Goal: Task Accomplishment & Management: Complete application form

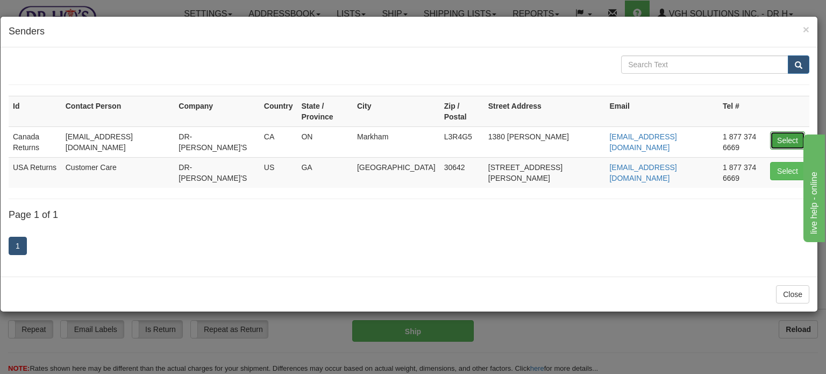
click at [774, 131] on button "Select" at bounding box center [787, 140] width 35 height 18
type input "Canada Returns"
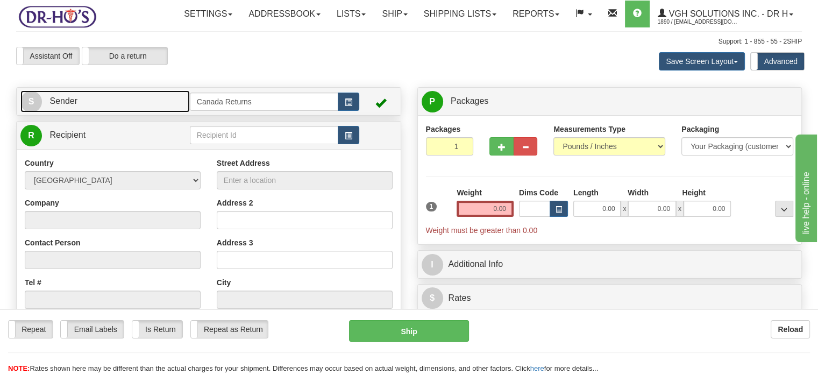
click at [155, 112] on link "S Sender" at bounding box center [104, 101] width 169 height 22
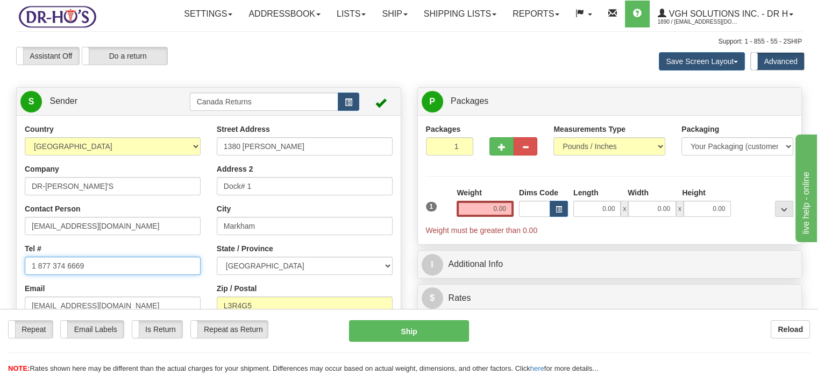
drag, startPoint x: 97, startPoint y: 297, endPoint x: 0, endPoint y: 289, distance: 97.7
paste input "6136014275"
click at [37, 275] on input "16136014275" at bounding box center [113, 265] width 176 height 18
type input "6136014275"
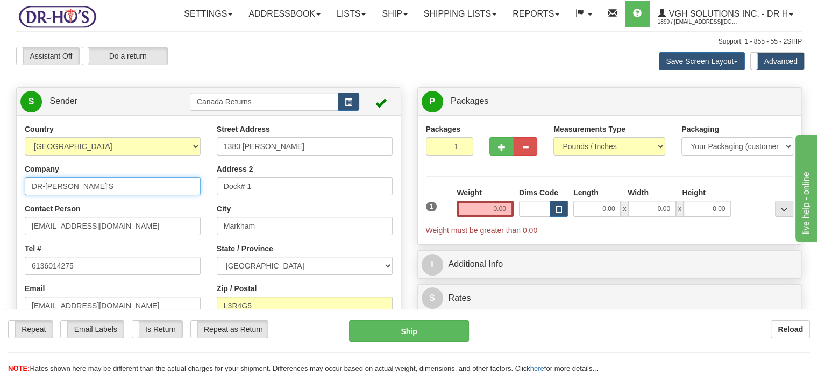
drag, startPoint x: 131, startPoint y: 215, endPoint x: 0, endPoint y: 199, distance: 132.1
paste input "Patricia Donnelly"
type input "Patricia Donnelly"
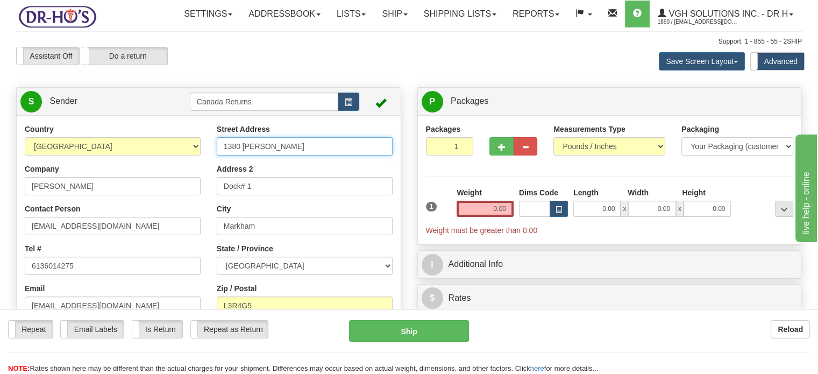
drag, startPoint x: 290, startPoint y: 174, endPoint x: 141, endPoint y: 154, distance: 150.8
click at [141, 153] on div "Country [GEOGRAPHIC_DATA] [GEOGRAPHIC_DATA] [GEOGRAPHIC_DATA] [GEOGRAPHIC_DATA]…" at bounding box center [209, 273] width 384 height 298
paste input "30 McEwen Avenue, Apt 1007 Ottawa Ontario, K2B5K8 Canada"
drag, startPoint x: 274, startPoint y: 172, endPoint x: 411, endPoint y: 175, distance: 136.6
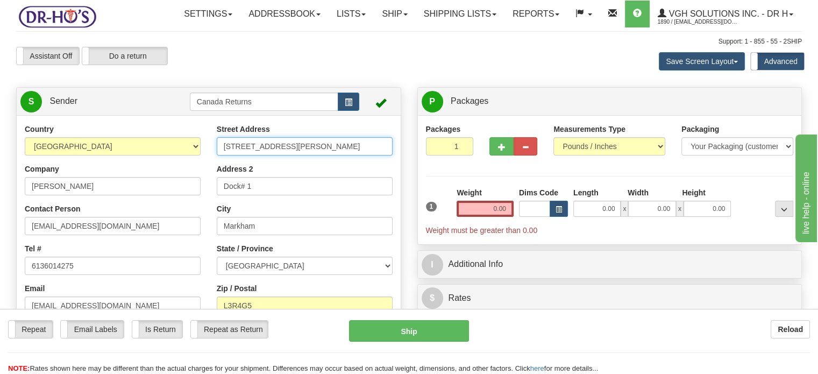
click at [411, 87] on div "Create a label for the return Create Pickup Without Label S Sender" at bounding box center [409, 87] width 802 height 0
type input "30 McEwen Avenue, Apt 1007"
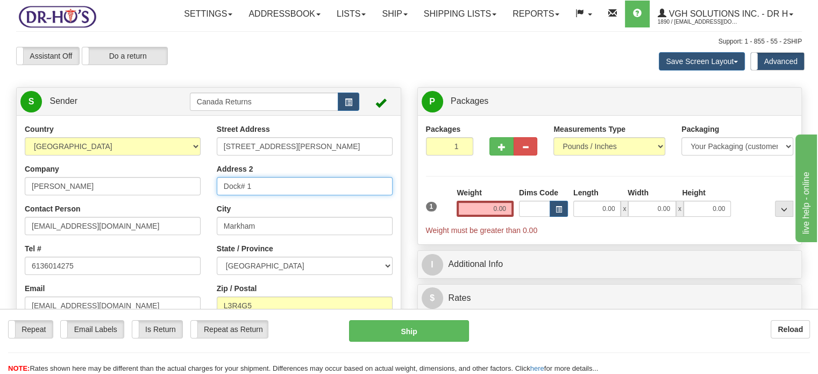
drag, startPoint x: 288, startPoint y: 211, endPoint x: 101, endPoint y: 183, distance: 188.8
click at [103, 183] on div "Country [GEOGRAPHIC_DATA] [GEOGRAPHIC_DATA] [GEOGRAPHIC_DATA] [GEOGRAPHIC_DATA]…" at bounding box center [209, 273] width 384 height 298
type input "\"
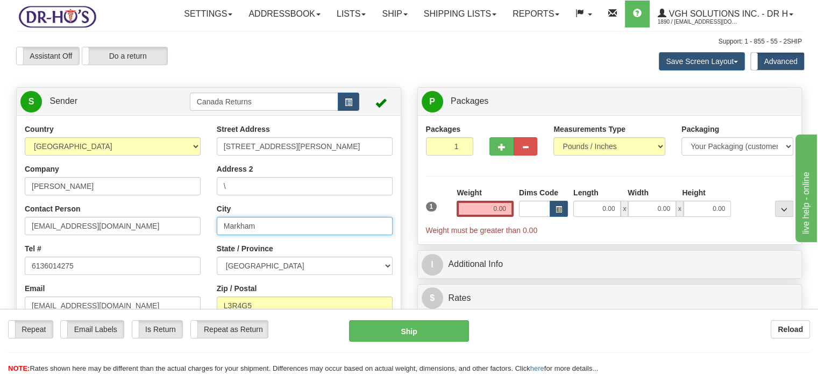
drag, startPoint x: 267, startPoint y: 251, endPoint x: 208, endPoint y: 237, distance: 60.3
click at [209, 237] on div "Street Address 30 McEwen Avenue, Apt 1007 Address 2 \ City Markham State / Prov…" at bounding box center [305, 249] width 192 height 250
paste input "Ottawa Ontario, K2B5K8 Canada"
drag, startPoint x: 252, startPoint y: 248, endPoint x: 368, endPoint y: 249, distance: 115.6
click at [368, 235] on input "Ottawa Ontario, K2B5K8 Canada" at bounding box center [305, 226] width 176 height 18
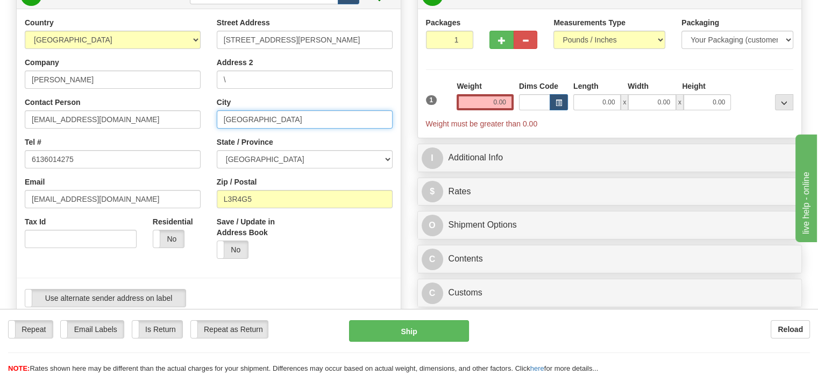
scroll to position [161, 0]
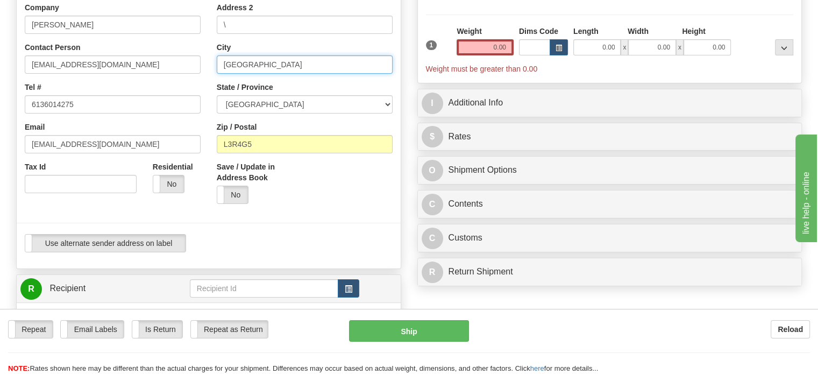
type input "Ottawa"
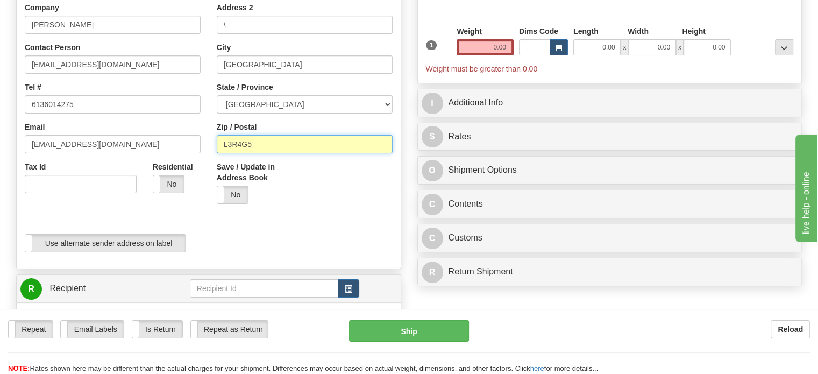
drag, startPoint x: 259, startPoint y: 169, endPoint x: 136, endPoint y: 159, distance: 123.6
click at [136, 159] on div "Country [GEOGRAPHIC_DATA] [GEOGRAPHIC_DATA] [GEOGRAPHIC_DATA] [GEOGRAPHIC_DATA]…" at bounding box center [209, 111] width 384 height 298
paste input "Ontario, K2B5K8 Canada"
drag, startPoint x: 252, startPoint y: 166, endPoint x: 177, endPoint y: 159, distance: 75.1
click at [177, 159] on div "Country [GEOGRAPHIC_DATA] [GEOGRAPHIC_DATA] [GEOGRAPHIC_DATA] [GEOGRAPHIC_DATA]…" at bounding box center [209, 111] width 384 height 298
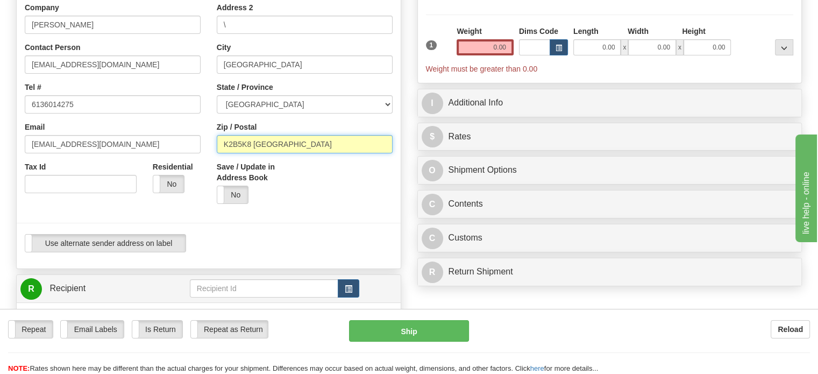
click at [322, 153] on input "K2B5K8 Canada" at bounding box center [305, 144] width 176 height 18
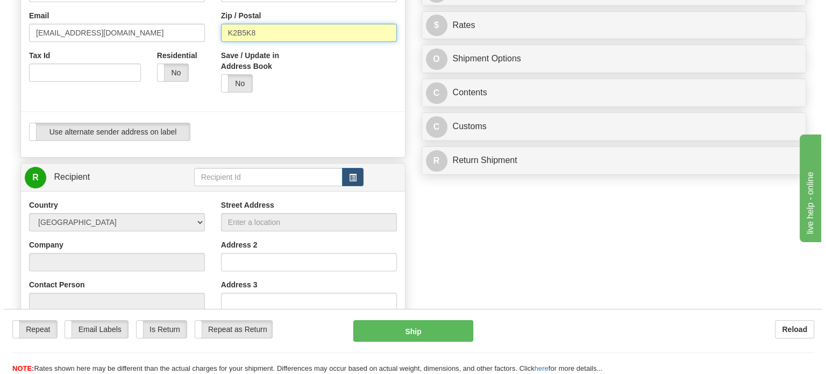
scroll to position [376, 0]
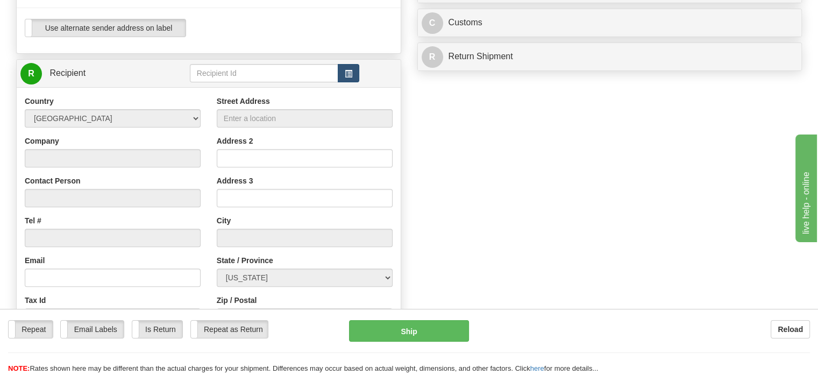
type input "K2B5K8"
click at [347, 77] on span "button" at bounding box center [349, 73] width 8 height 7
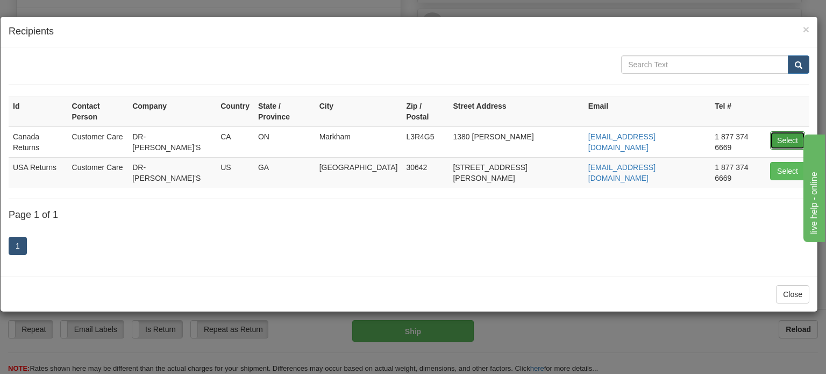
click at [777, 131] on button "Select" at bounding box center [787, 140] width 35 height 18
type input "Canada Returns"
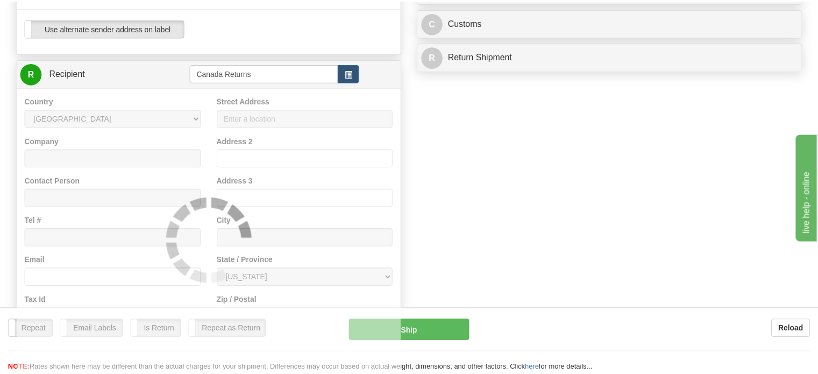
scroll to position [47, 0]
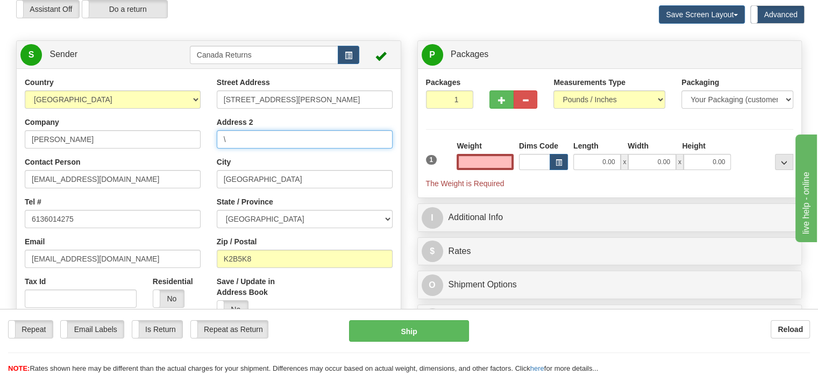
type input "0.00"
click at [280, 148] on input "\" at bounding box center [305, 139] width 176 height 18
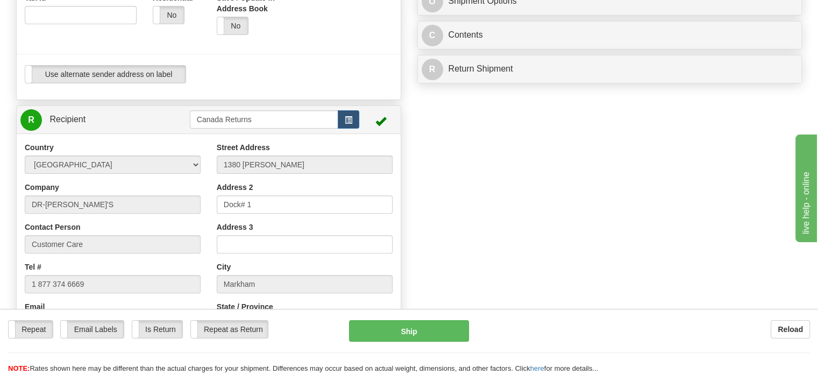
scroll to position [154, 0]
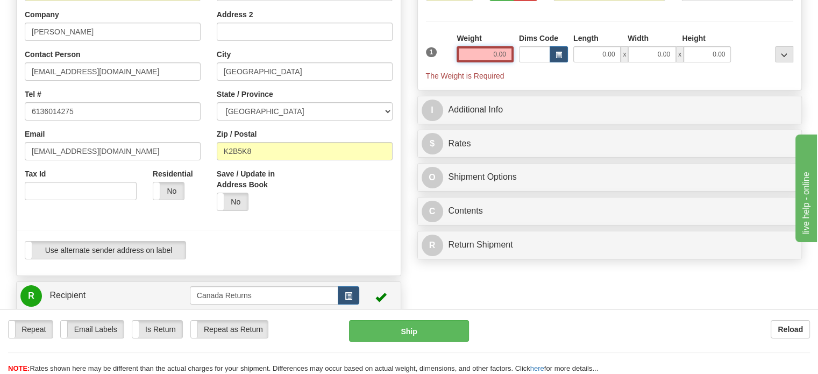
click at [497, 62] on input "0.00" at bounding box center [485, 54] width 57 height 16
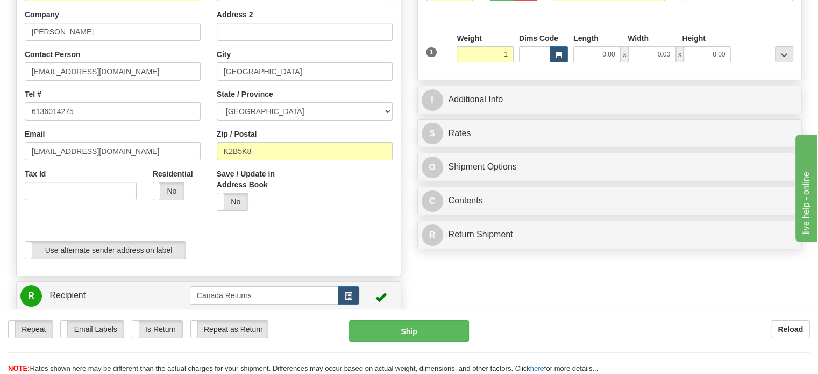
type input "1.00"
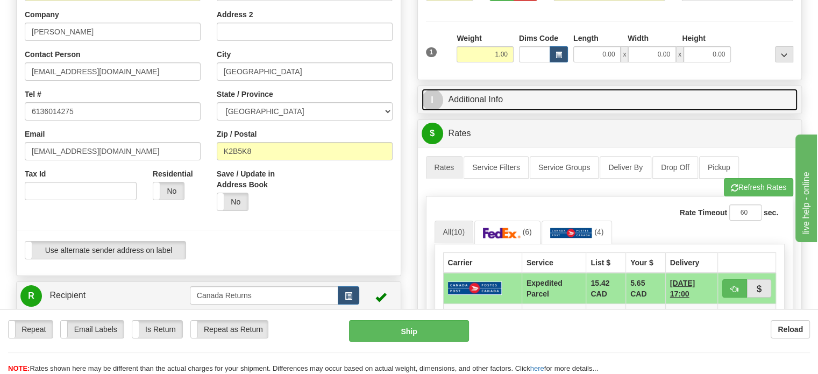
click at [482, 111] on link "I Additional Info" at bounding box center [610, 100] width 376 height 22
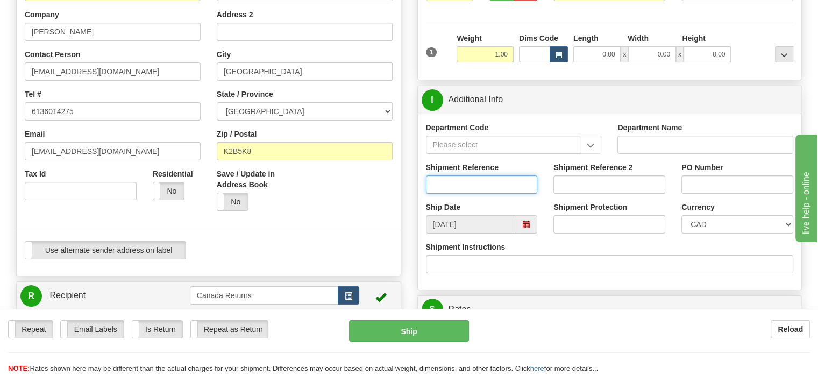
click at [456, 194] on input "Shipment Reference" at bounding box center [482, 184] width 112 height 18
paste input "1207737"
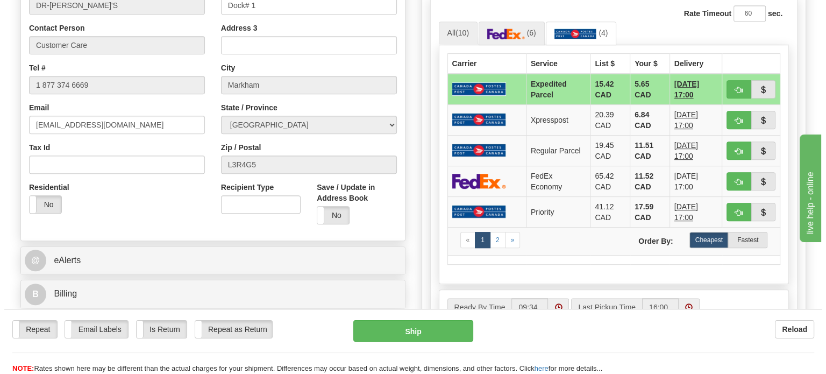
scroll to position [531, 0]
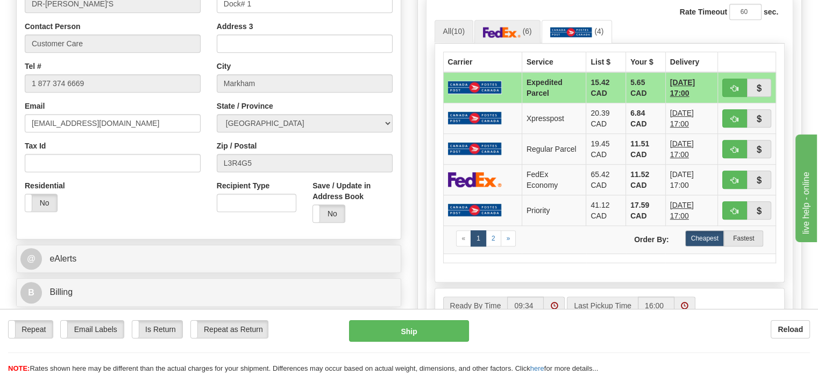
type input "1207737"
click at [495, 38] on img at bounding box center [502, 32] width 38 height 11
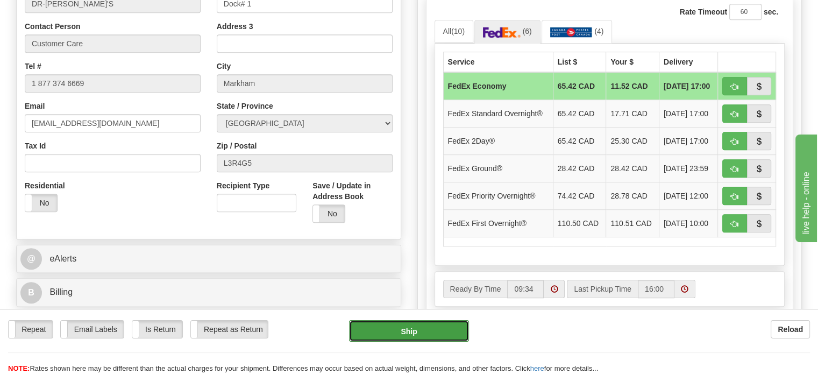
click at [419, 323] on button "Ship" at bounding box center [409, 331] width 120 height 22
type input "20"
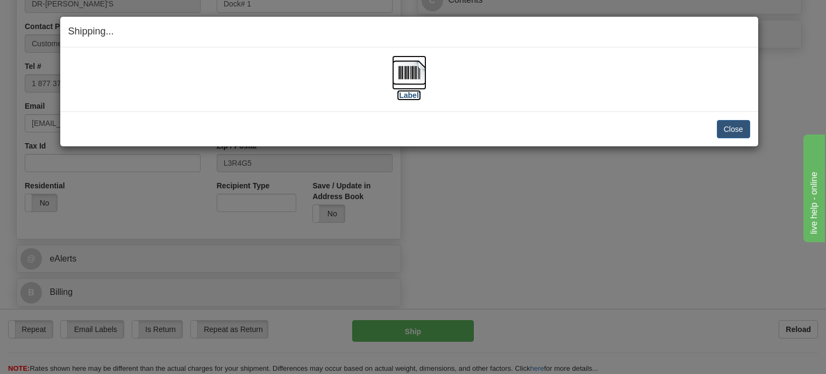
click at [408, 62] on img at bounding box center [409, 72] width 34 height 34
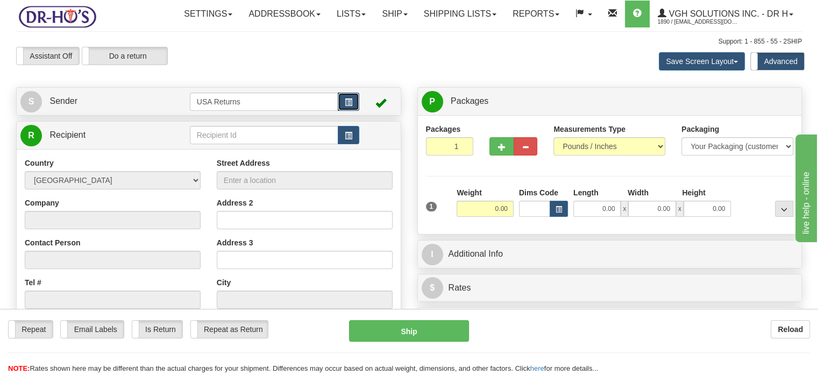
click at [347, 106] on span "button" at bounding box center [349, 102] width 8 height 7
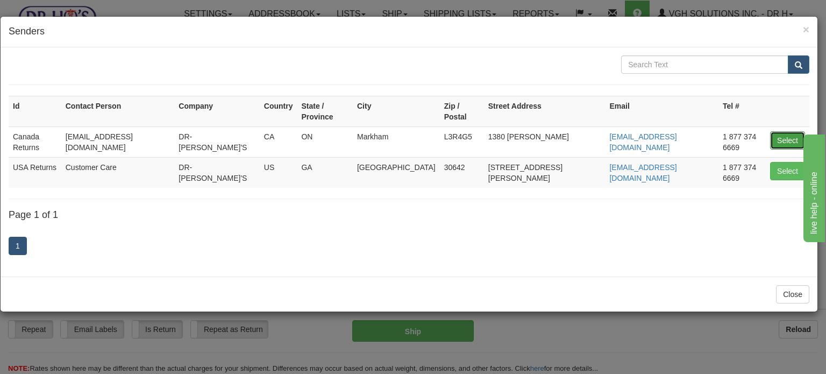
click at [786, 131] on button "Select" at bounding box center [787, 140] width 35 height 18
type input "Canada Returns"
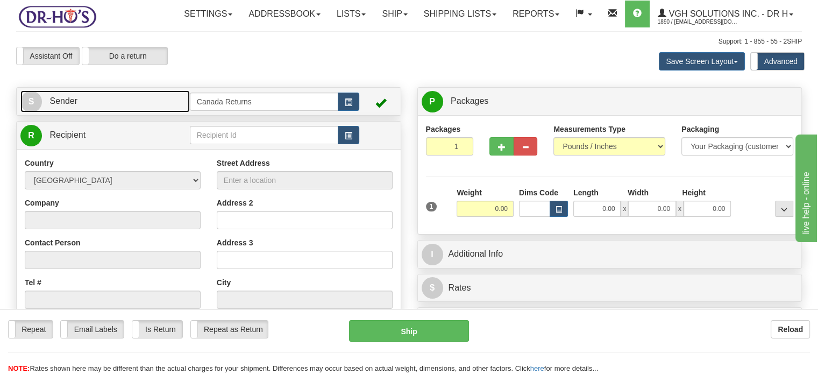
click at [139, 112] on link "S Sender" at bounding box center [104, 101] width 169 height 22
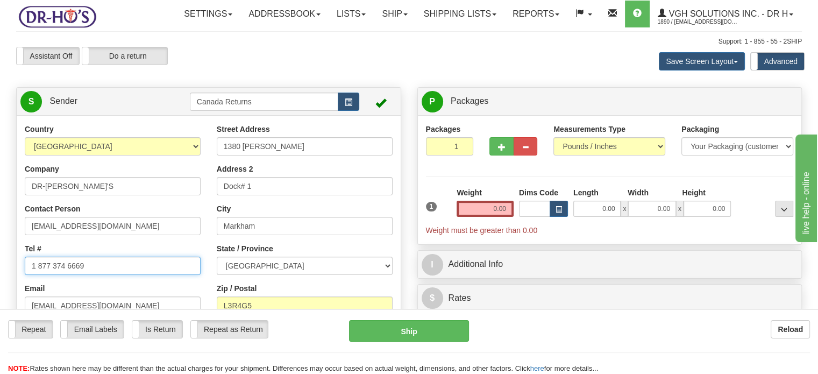
drag, startPoint x: 101, startPoint y: 289, endPoint x: 0, endPoint y: 273, distance: 102.4
paste input "7805393895"
type input "7805393895"
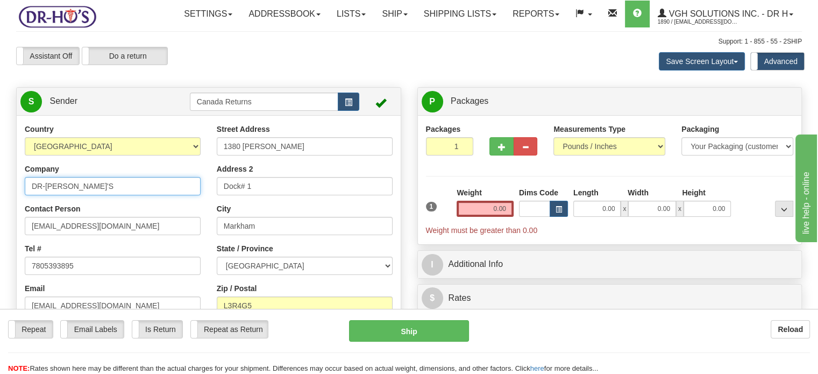
click at [95, 195] on input "DR-[PERSON_NAME]'S" at bounding box center [113, 186] width 176 height 18
click at [94, 195] on input "DR-[PERSON_NAME]'S" at bounding box center [113, 186] width 176 height 18
click at [93, 195] on input "DR-[PERSON_NAME]'S" at bounding box center [113, 186] width 176 height 18
type input "D"
type input "[PERSON_NAME]"
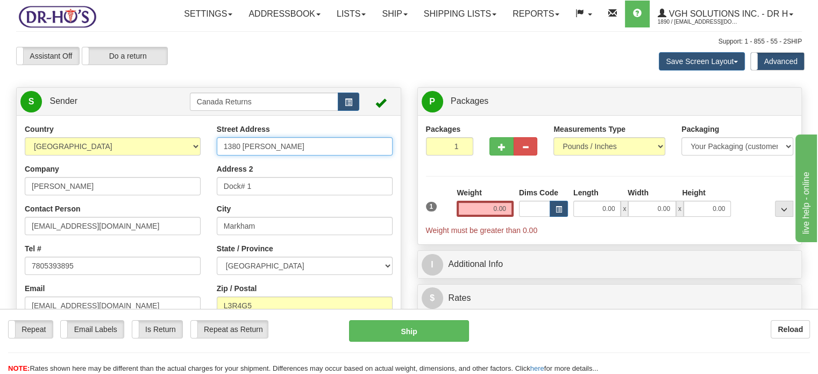
drag, startPoint x: 291, startPoint y: 177, endPoint x: 181, endPoint y: 176, distance: 109.7
click at [182, 176] on div "Country [GEOGRAPHIC_DATA] [GEOGRAPHIC_DATA] [GEOGRAPHIC_DATA] [GEOGRAPHIC_DATA]…" at bounding box center [209, 273] width 384 height 298
paste input "[STREET_ADDRESS]"
drag, startPoint x: 250, startPoint y: 166, endPoint x: 392, endPoint y: 174, distance: 142.7
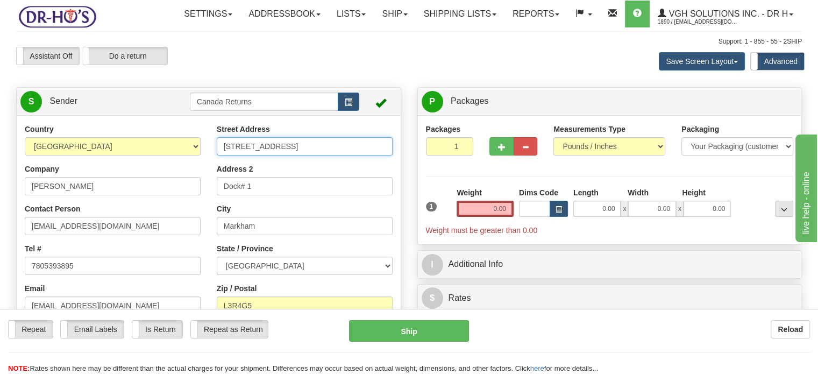
click at [392, 174] on div "Street Address [STREET_ADDRESS] Address 2 Dock# 1 City [GEOGRAPHIC_DATA] State …" at bounding box center [305, 249] width 192 height 250
type input "[STREET_ADDRESS]"
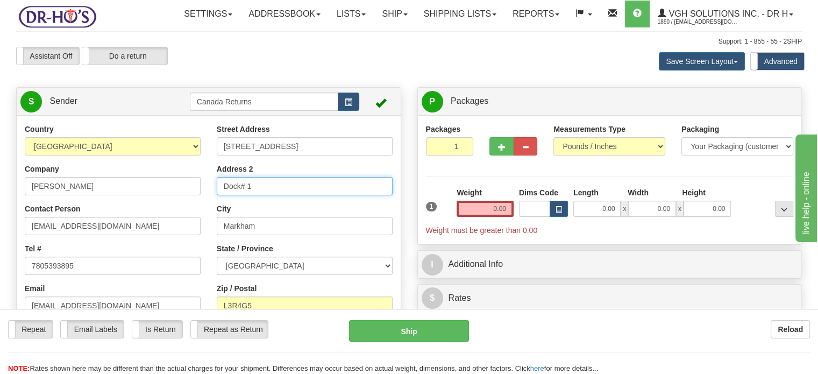
drag, startPoint x: 306, startPoint y: 218, endPoint x: 168, endPoint y: 195, distance: 140.1
click at [168, 195] on div "Country [GEOGRAPHIC_DATA] [GEOGRAPHIC_DATA] [GEOGRAPHIC_DATA] [GEOGRAPHIC_DATA]…" at bounding box center [209, 273] width 384 height 298
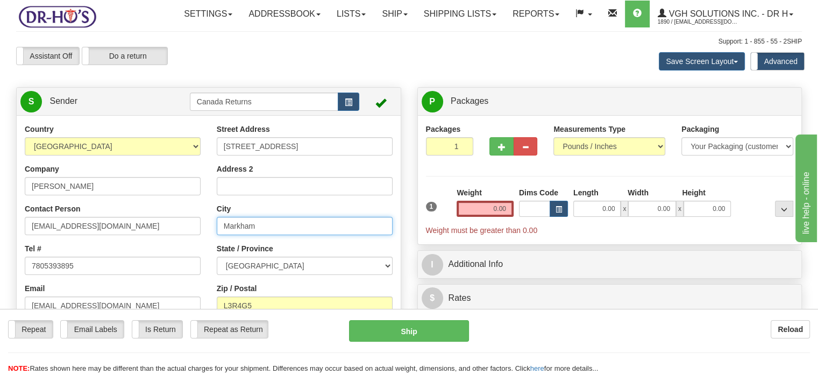
drag, startPoint x: 275, startPoint y: 248, endPoint x: 162, endPoint y: 237, distance: 114.0
click at [163, 237] on div "Country [GEOGRAPHIC_DATA] [GEOGRAPHIC_DATA] [GEOGRAPHIC_DATA] [GEOGRAPHIC_DATA]…" at bounding box center [209, 273] width 384 height 298
paste input "[GEOGRAPHIC_DATA] [GEOGRAPHIC_DATA]"
drag, startPoint x: 275, startPoint y: 251, endPoint x: 382, endPoint y: 251, distance: 107.0
click at [382, 235] on input "[GEOGRAPHIC_DATA] [GEOGRAPHIC_DATA]" at bounding box center [305, 226] width 176 height 18
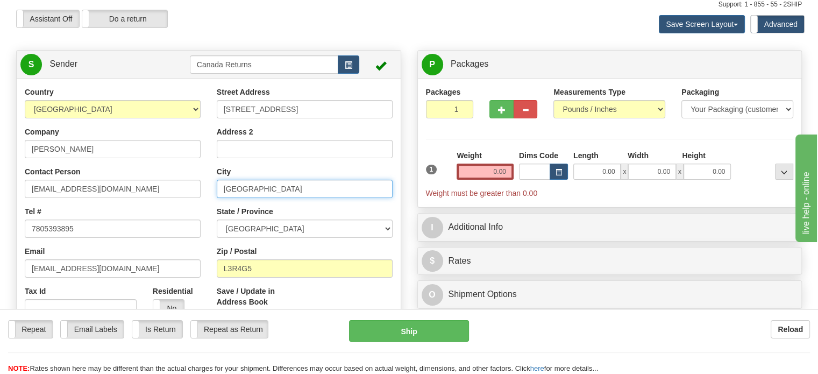
scroll to position [108, 0]
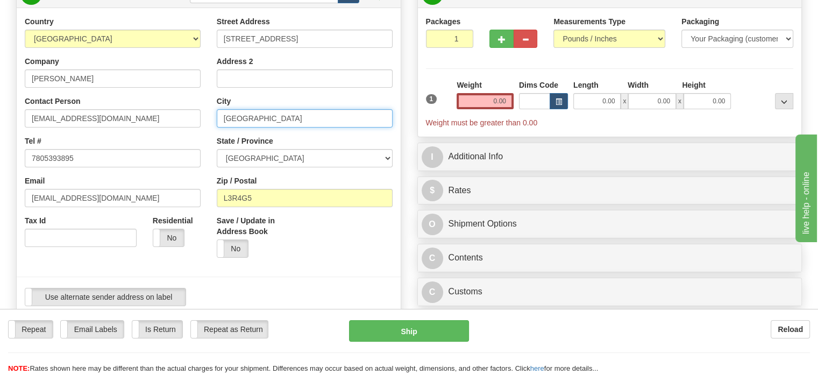
type input "[GEOGRAPHIC_DATA]"
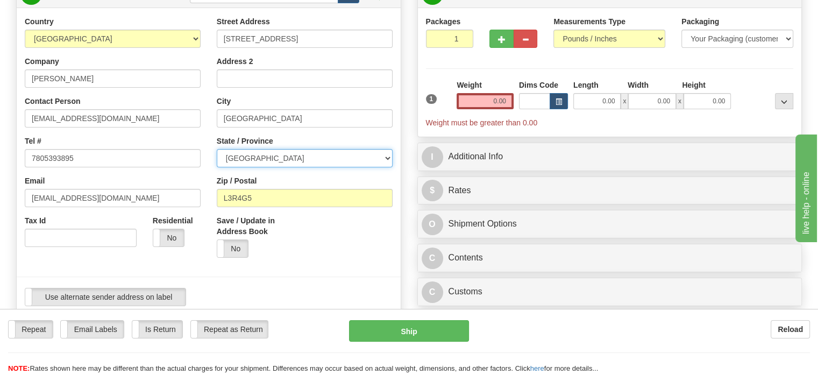
click at [383, 167] on select "[GEOGRAPHIC_DATA] [GEOGRAPHIC_DATA] [GEOGRAPHIC_DATA] [GEOGRAPHIC_DATA] [GEOGRA…" at bounding box center [305, 158] width 176 height 18
select select "AB"
click at [217, 167] on select "[GEOGRAPHIC_DATA] [GEOGRAPHIC_DATA] [GEOGRAPHIC_DATA] [GEOGRAPHIC_DATA] [GEOGRA…" at bounding box center [305, 158] width 176 height 18
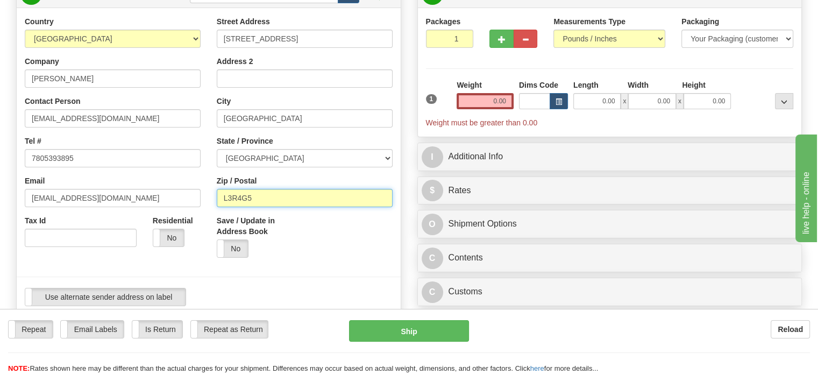
drag, startPoint x: 256, startPoint y: 230, endPoint x: 186, endPoint y: 224, distance: 71.2
click at [159, 224] on div "Country [GEOGRAPHIC_DATA] [GEOGRAPHIC_DATA] [GEOGRAPHIC_DATA] [GEOGRAPHIC_DATA]…" at bounding box center [209, 165] width 384 height 298
paste input "[GEOGRAPHIC_DATA], T8W2X2 [GEOGRAPHIC_DATA]"
drag, startPoint x: 252, startPoint y: 219, endPoint x: 189, endPoint y: 217, distance: 63.0
click at [189, 217] on div "Country [GEOGRAPHIC_DATA] [GEOGRAPHIC_DATA] [GEOGRAPHIC_DATA] [GEOGRAPHIC_DATA]…" at bounding box center [209, 165] width 384 height 298
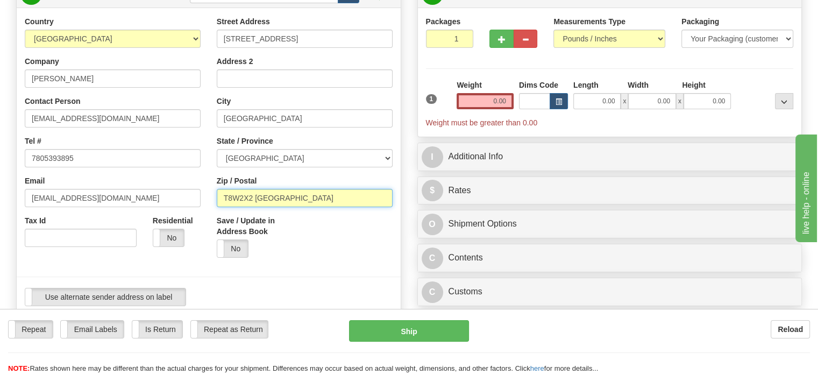
click at [328, 207] on input "T8W2X2 [GEOGRAPHIC_DATA]" at bounding box center [305, 198] width 176 height 18
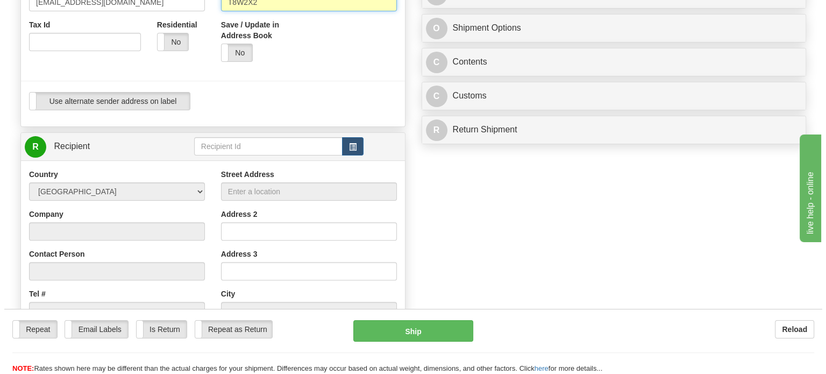
scroll to position [323, 0]
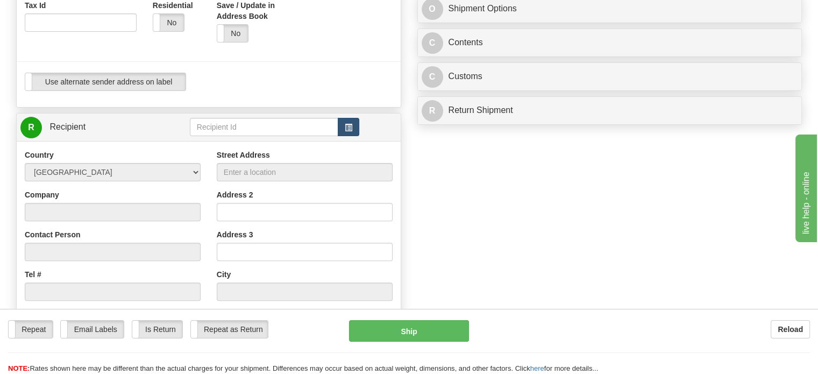
type input "T8W2X2"
click at [345, 131] on span "button" at bounding box center [349, 127] width 8 height 7
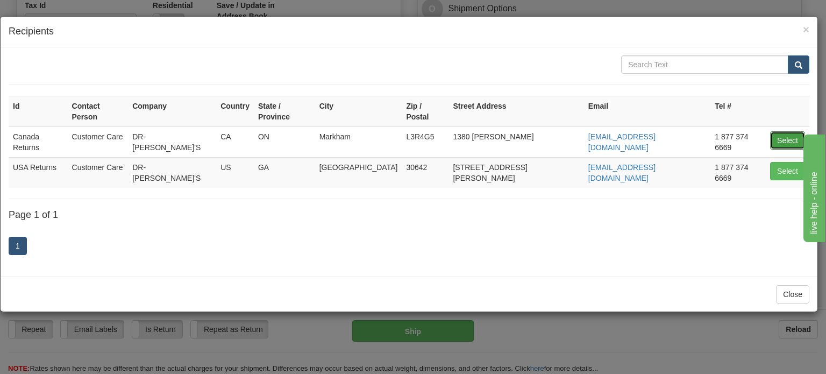
click at [787, 131] on button "Select" at bounding box center [787, 140] width 35 height 18
type input "Canada Returns"
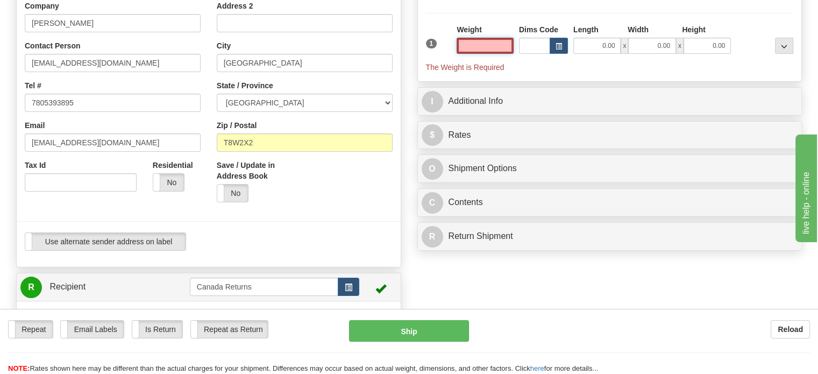
scroll to position [101, 0]
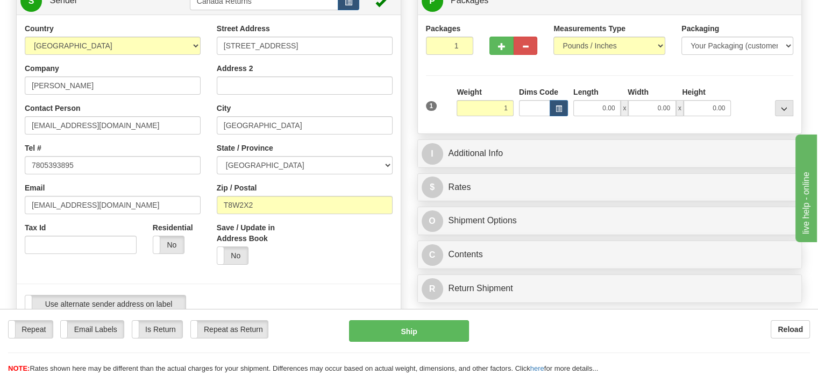
type input "1.00"
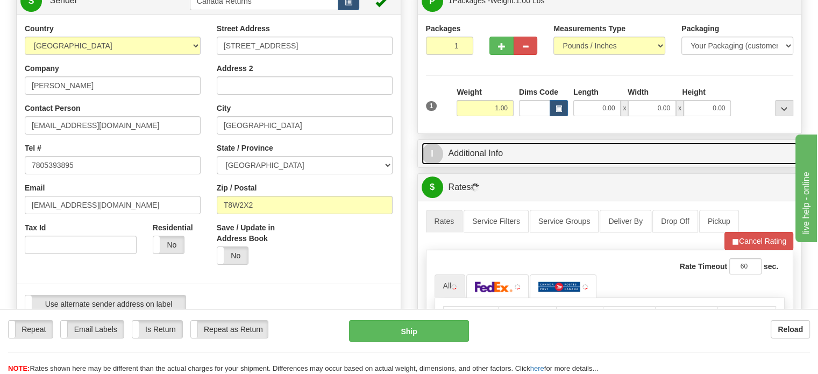
click at [500, 165] on link "I Additional Info" at bounding box center [610, 153] width 376 height 22
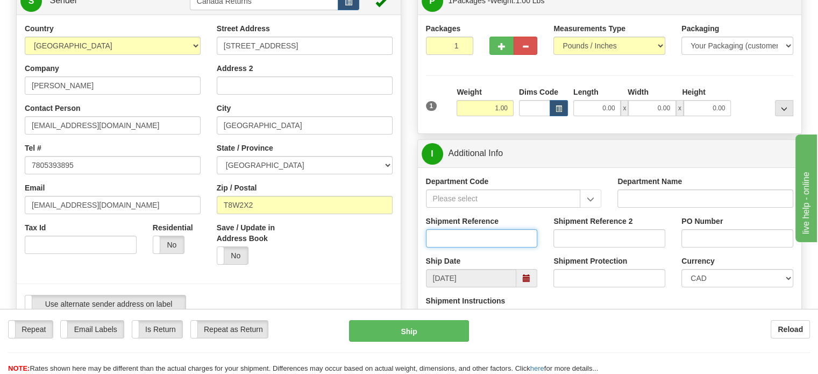
click at [446, 247] on input "Shipment Reference" at bounding box center [482, 238] width 112 height 18
paste input "1199551"
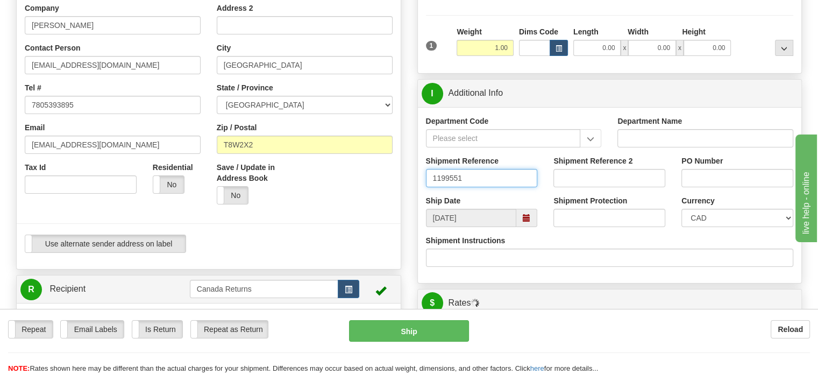
scroll to position [154, 0]
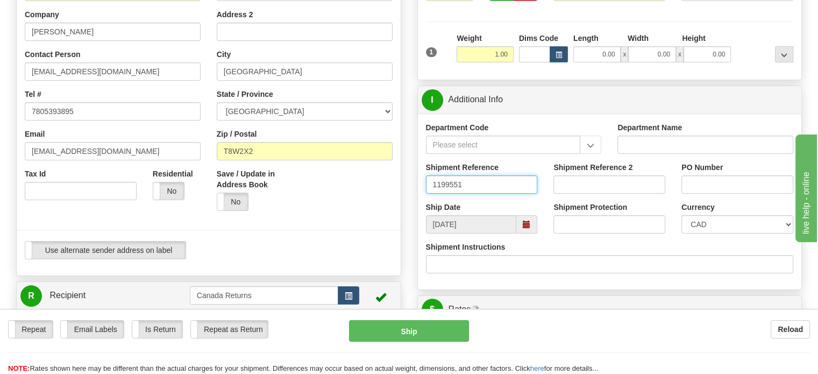
type input "1199551"
click at [342, 241] on div at bounding box center [209, 230] width 400 height 22
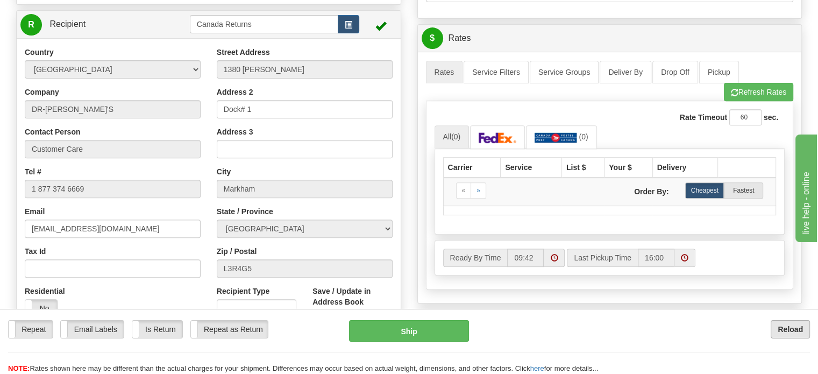
scroll to position [423, 0]
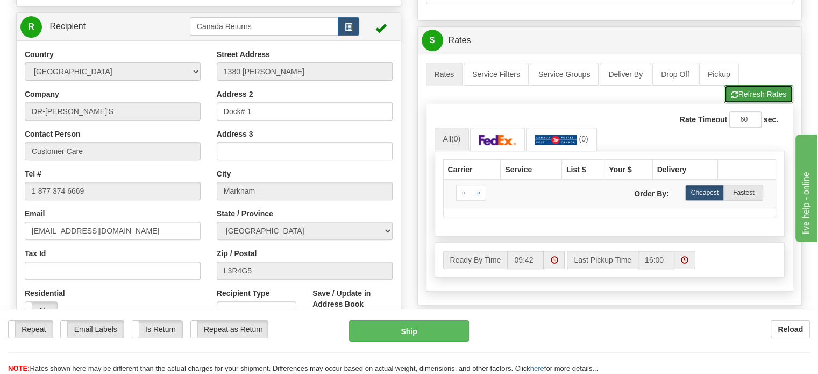
click at [754, 103] on button "Refresh Rates" at bounding box center [758, 94] width 69 height 18
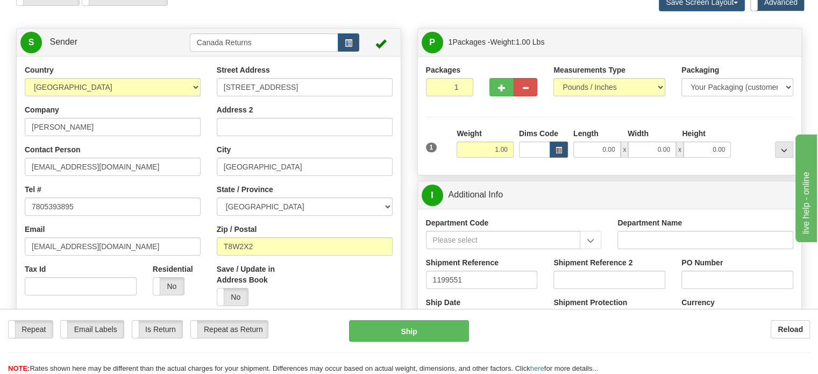
scroll to position [0, 0]
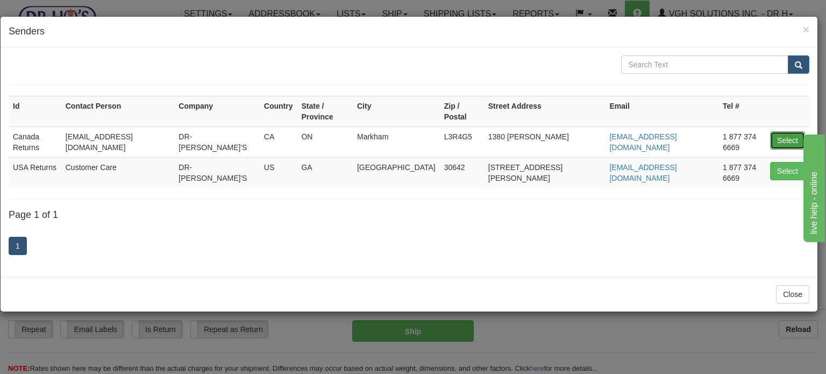
click at [800, 131] on button "Select" at bounding box center [787, 140] width 35 height 18
type input "Canada Returns"
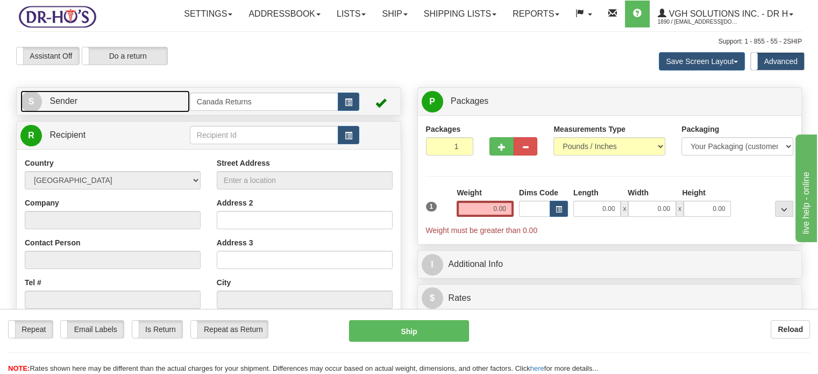
click at [148, 112] on link "S Sender" at bounding box center [104, 101] width 169 height 22
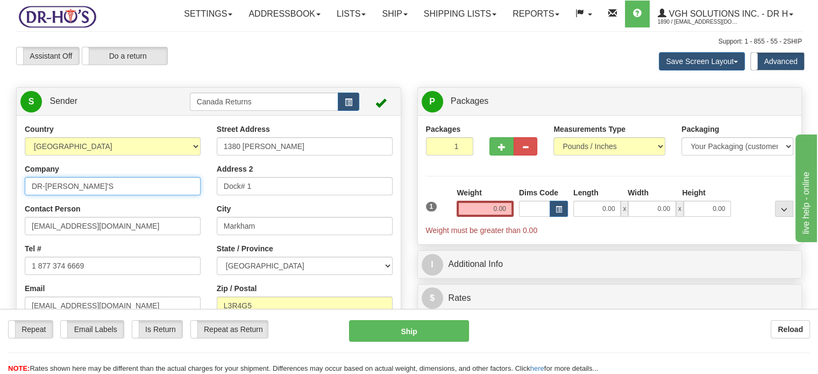
drag, startPoint x: 111, startPoint y: 210, endPoint x: 0, endPoint y: 201, distance: 111.1
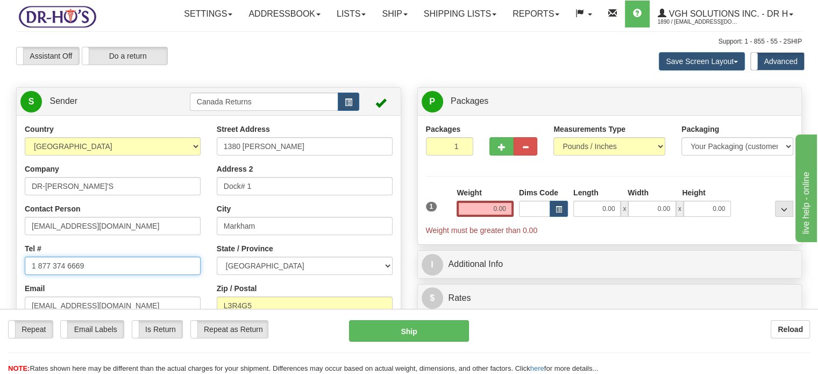
drag, startPoint x: 125, startPoint y: 293, endPoint x: 4, endPoint y: 281, distance: 121.1
paste input "4036891513"
type input "4036891513"
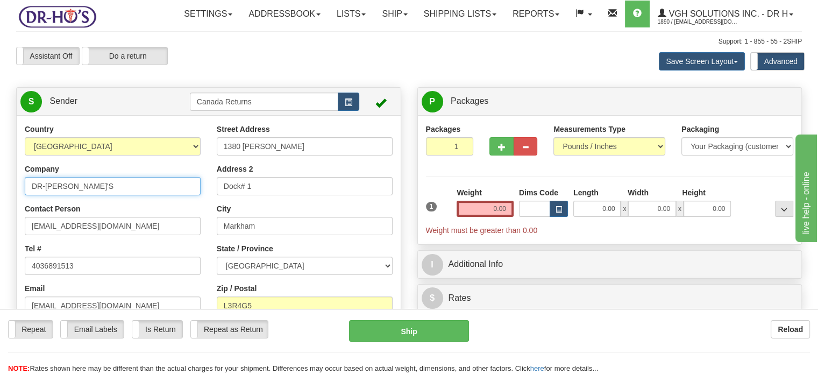
click at [75, 195] on input "DR-[PERSON_NAME]'S" at bounding box center [113, 186] width 176 height 18
type input "Carol Ann Lem"
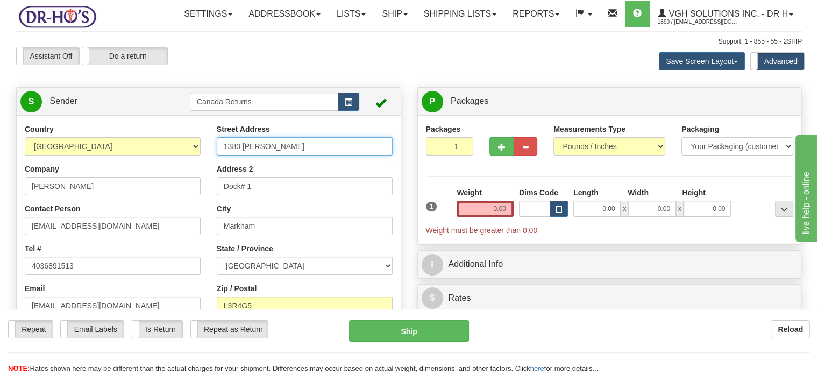
drag, startPoint x: 279, startPoint y: 168, endPoint x: 179, endPoint y: 159, distance: 100.4
click at [181, 161] on div "Country [GEOGRAPHIC_DATA] [GEOGRAPHIC_DATA] [GEOGRAPHIC_DATA] [GEOGRAPHIC_DATA]…" at bounding box center [209, 273] width 384 height 298
paste input "356 PENSWOOD WAY SE Calgary Alberta, T2A4T3 Canada"
drag, startPoint x: 276, startPoint y: 174, endPoint x: 400, endPoint y: 179, distance: 124.3
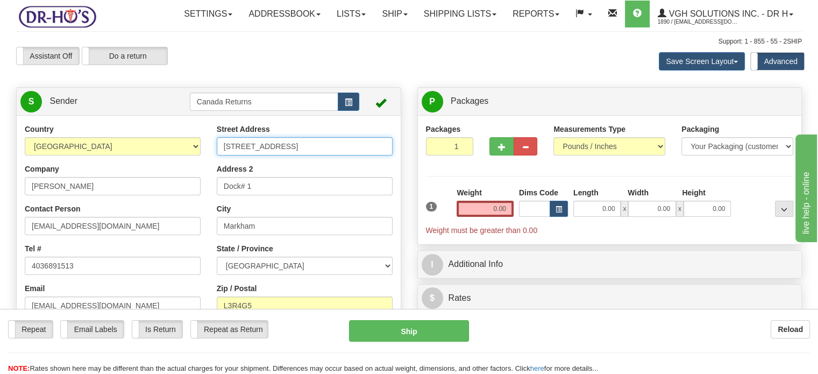
click at [401, 179] on div "Country [GEOGRAPHIC_DATA] [GEOGRAPHIC_DATA] [GEOGRAPHIC_DATA] [GEOGRAPHIC_DATA]…" at bounding box center [209, 273] width 384 height 298
type input "356 PENSWOOD WAY SE"
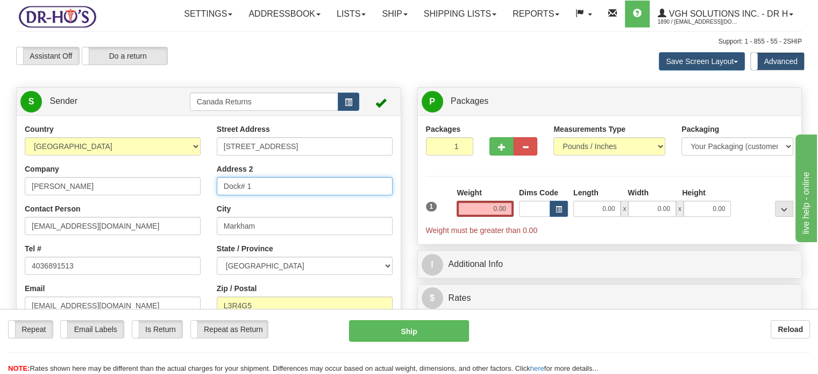
drag, startPoint x: 292, startPoint y: 208, endPoint x: 172, endPoint y: 210, distance: 119.9
click at [172, 210] on div "Country [GEOGRAPHIC_DATA] [GEOGRAPHIC_DATA] [GEOGRAPHIC_DATA] [GEOGRAPHIC_DATA]…" at bounding box center [209, 273] width 384 height 298
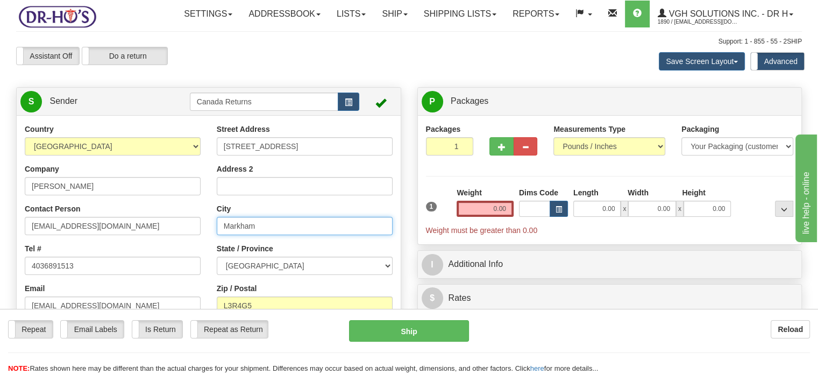
drag, startPoint x: 282, startPoint y: 252, endPoint x: 185, endPoint y: 260, distance: 97.1
click at [186, 260] on div "Country [GEOGRAPHIC_DATA] [GEOGRAPHIC_DATA] [GEOGRAPHIC_DATA] [GEOGRAPHIC_DATA]…" at bounding box center [209, 273] width 384 height 298
paste input "Calgary Alberta, T2A4T3 Canada"
drag, startPoint x: 249, startPoint y: 249, endPoint x: 343, endPoint y: 243, distance: 94.3
click at [343, 235] on input "Calgary Alberta, T2A4T3 Canada" at bounding box center [305, 226] width 176 height 18
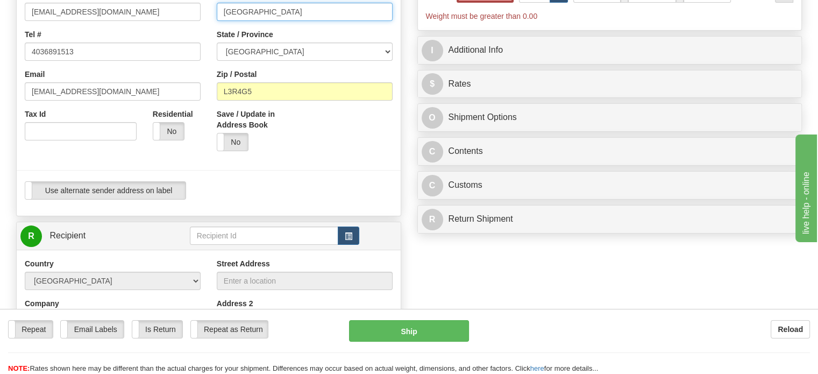
scroll to position [215, 0]
type input "Calgary"
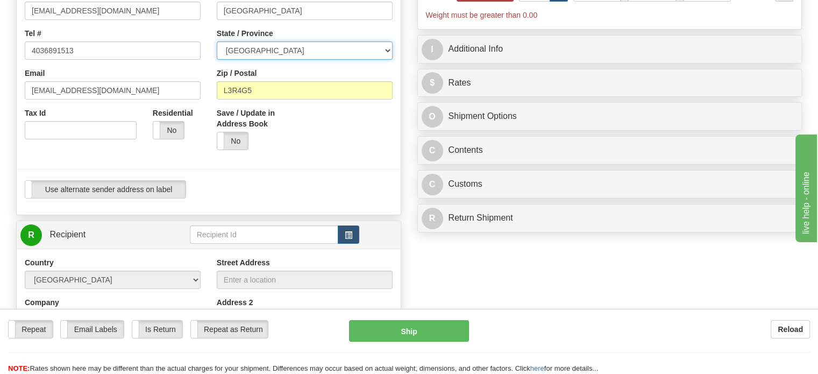
click at [389, 60] on select "[GEOGRAPHIC_DATA] [GEOGRAPHIC_DATA] [GEOGRAPHIC_DATA] [GEOGRAPHIC_DATA] [GEOGRA…" at bounding box center [305, 50] width 176 height 18
select select "AB"
click at [217, 60] on select "[GEOGRAPHIC_DATA] [GEOGRAPHIC_DATA] [GEOGRAPHIC_DATA] [GEOGRAPHIC_DATA] [GEOGRA…" at bounding box center [305, 50] width 176 height 18
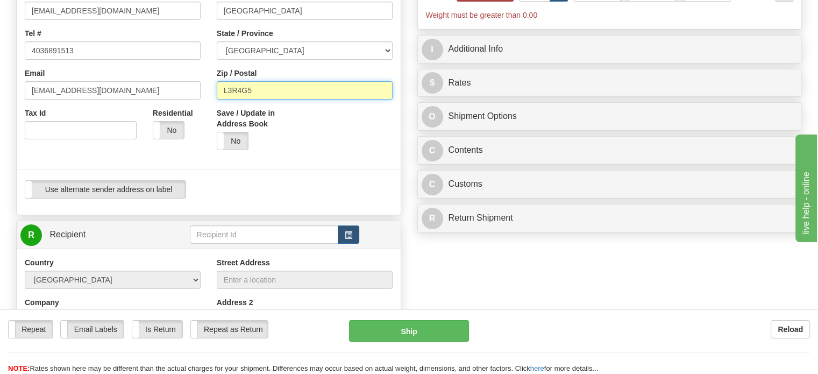
drag, startPoint x: 269, startPoint y: 111, endPoint x: 183, endPoint y: 107, distance: 86.1
click at [184, 107] on div "Country [GEOGRAPHIC_DATA] [GEOGRAPHIC_DATA] [GEOGRAPHIC_DATA] [GEOGRAPHIC_DATA]…" at bounding box center [209, 58] width 384 height 298
paste input "Alberta, T2A4T3 Canada"
drag, startPoint x: 254, startPoint y: 113, endPoint x: 194, endPoint y: 103, distance: 61.2
click at [194, 103] on div "Country [GEOGRAPHIC_DATA] [GEOGRAPHIC_DATA] [GEOGRAPHIC_DATA] [GEOGRAPHIC_DATA]…" at bounding box center [209, 58] width 384 height 298
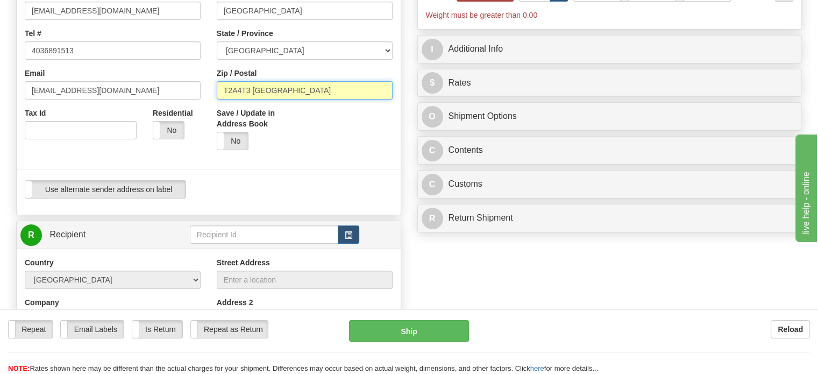
click at [332, 99] on input "T2A4T3 Canada" at bounding box center [305, 90] width 176 height 18
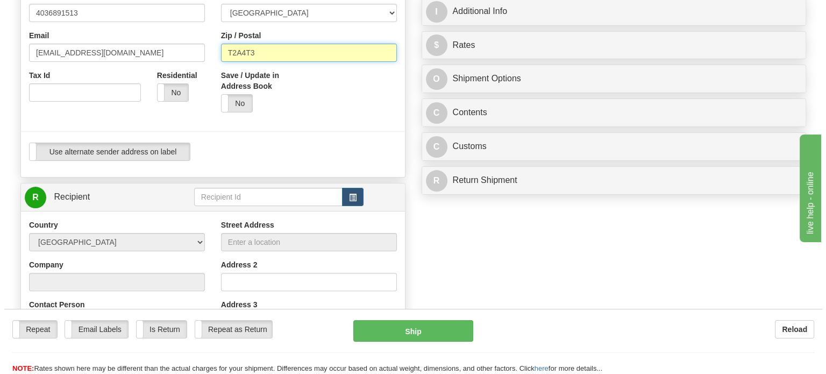
scroll to position [323, 0]
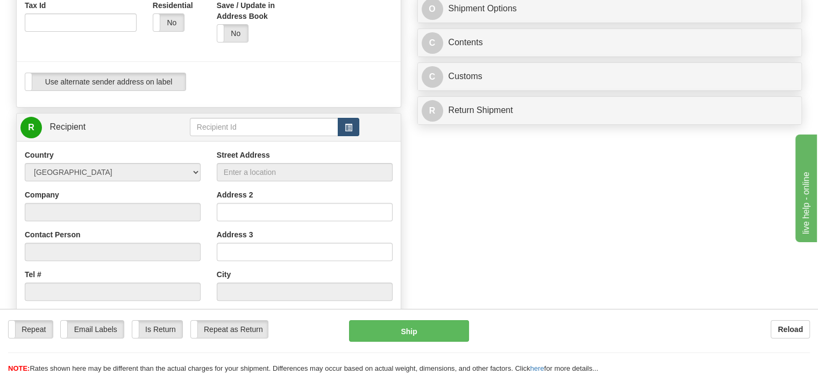
type input "T2A4T3"
click at [350, 131] on span "button" at bounding box center [349, 127] width 8 height 7
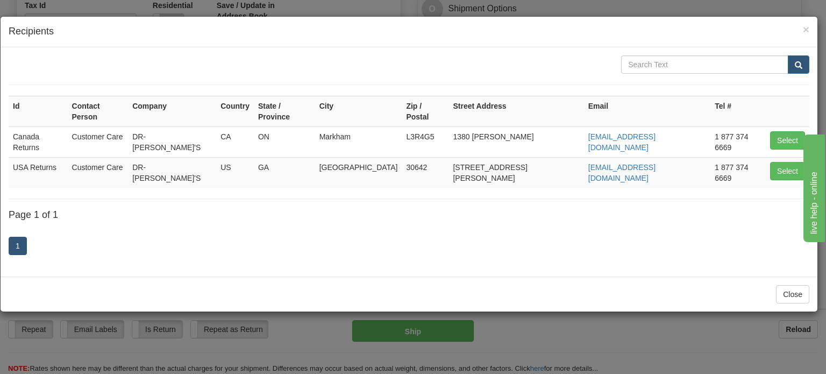
click at [779, 126] on td "Select" at bounding box center [788, 141] width 44 height 31
click at [777, 133] on button "Select" at bounding box center [787, 140] width 35 height 18
type input "Canada Returns"
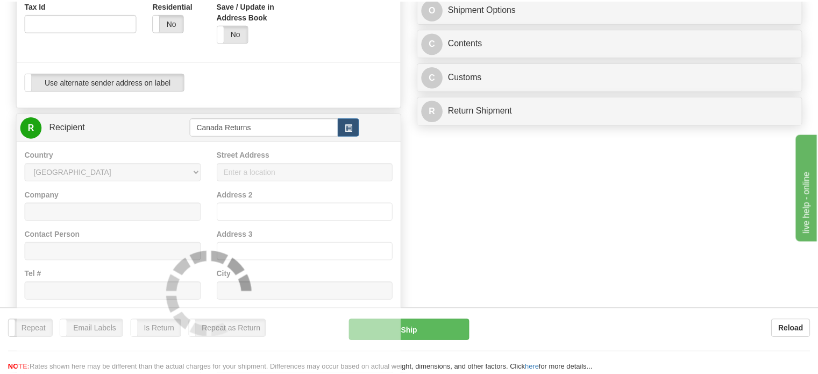
scroll to position [47, 0]
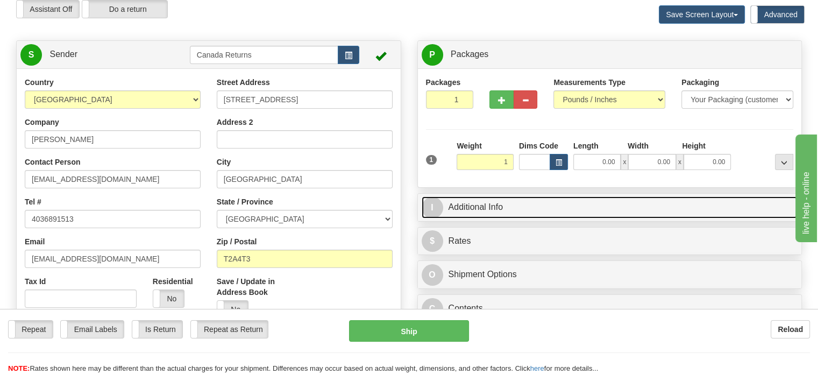
type input "1.00"
click at [502, 218] on link "I Additional Info" at bounding box center [610, 207] width 376 height 22
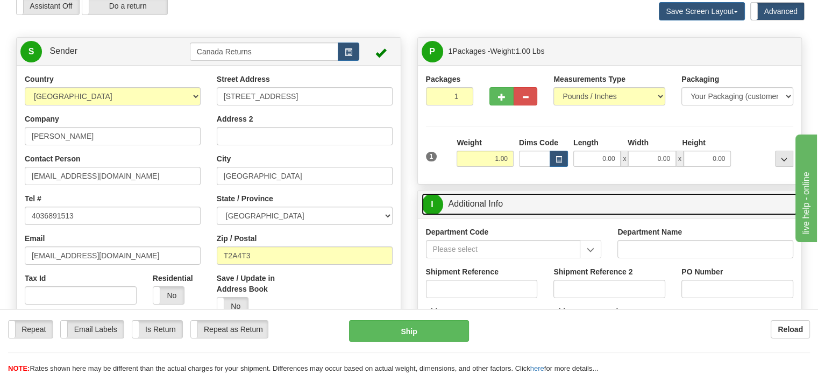
scroll to position [154, 0]
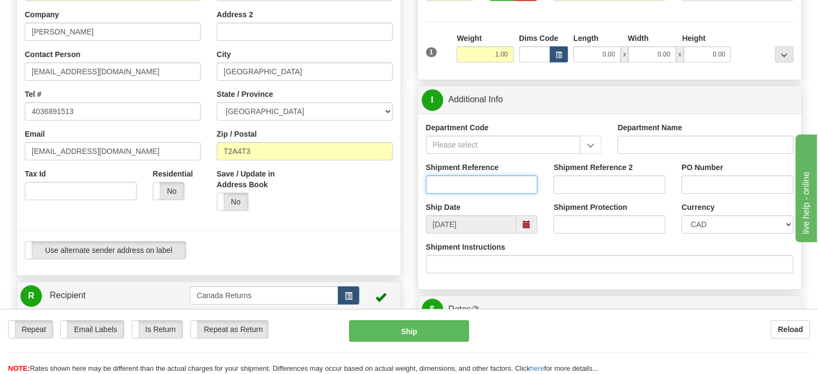
click at [465, 194] on input "Shipment Reference" at bounding box center [482, 184] width 112 height 18
paste input "1206180"
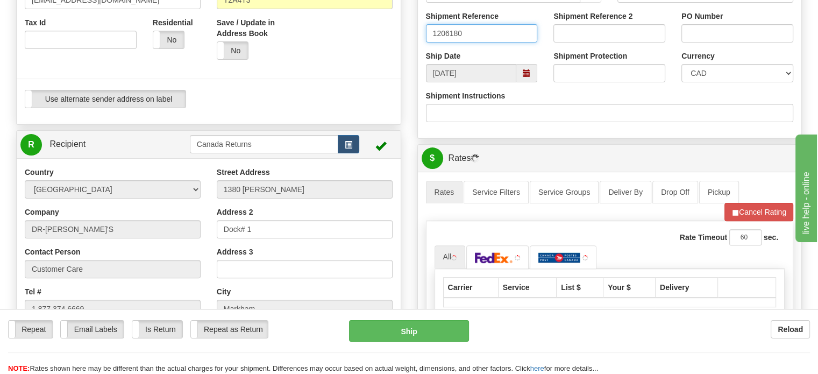
scroll to position [369, 0]
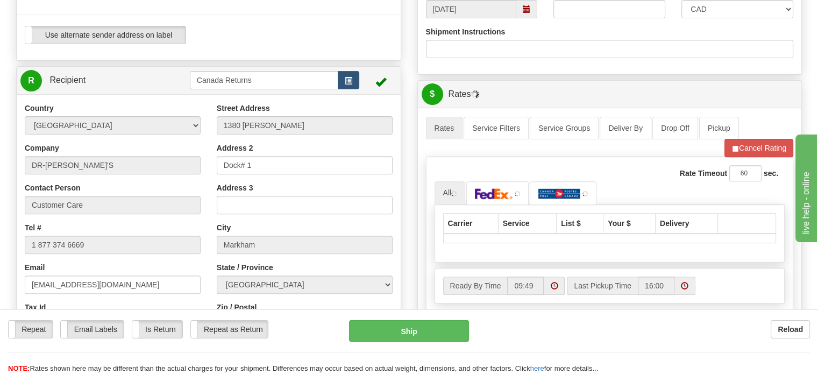
type input "1206180"
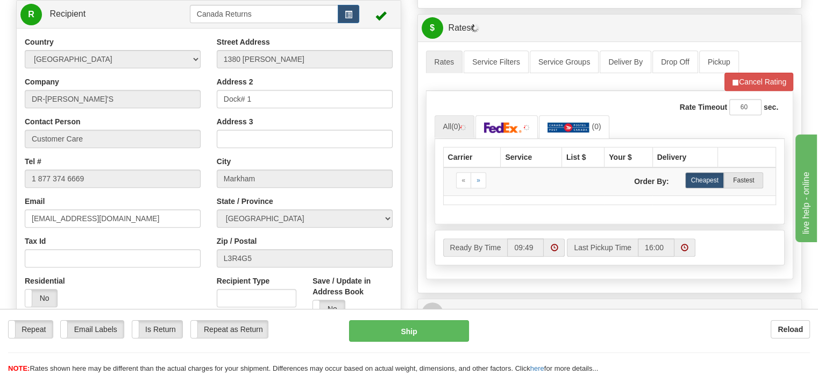
scroll to position [208, 0]
